Goal: Navigation & Orientation: Understand site structure

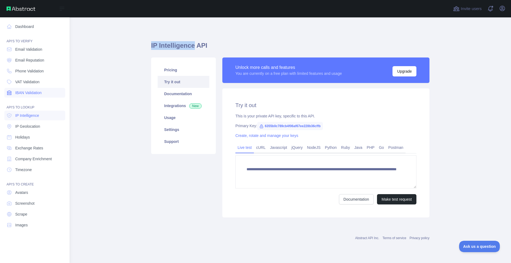
click at [19, 94] on span "IBAN Validation" at bounding box center [28, 92] width 26 height 5
click at [40, 72] on span "Phone Validation" at bounding box center [29, 70] width 29 height 5
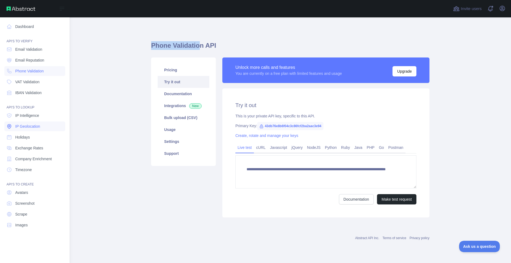
click at [41, 125] on link "IP Geolocation" at bounding box center [34, 127] width 61 height 10
click at [37, 117] on span "IP Intelligence" at bounding box center [27, 115] width 24 height 5
click at [40, 124] on span "IP Geolocation" at bounding box center [27, 126] width 25 height 5
click at [30, 83] on span "VAT Validation" at bounding box center [27, 81] width 24 height 5
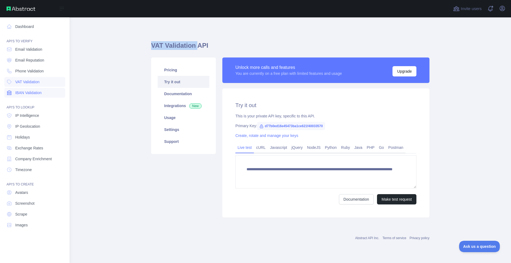
click at [35, 95] on span "IBAN Validation" at bounding box center [28, 92] width 26 height 5
